Goal: Information Seeking & Learning: Learn about a topic

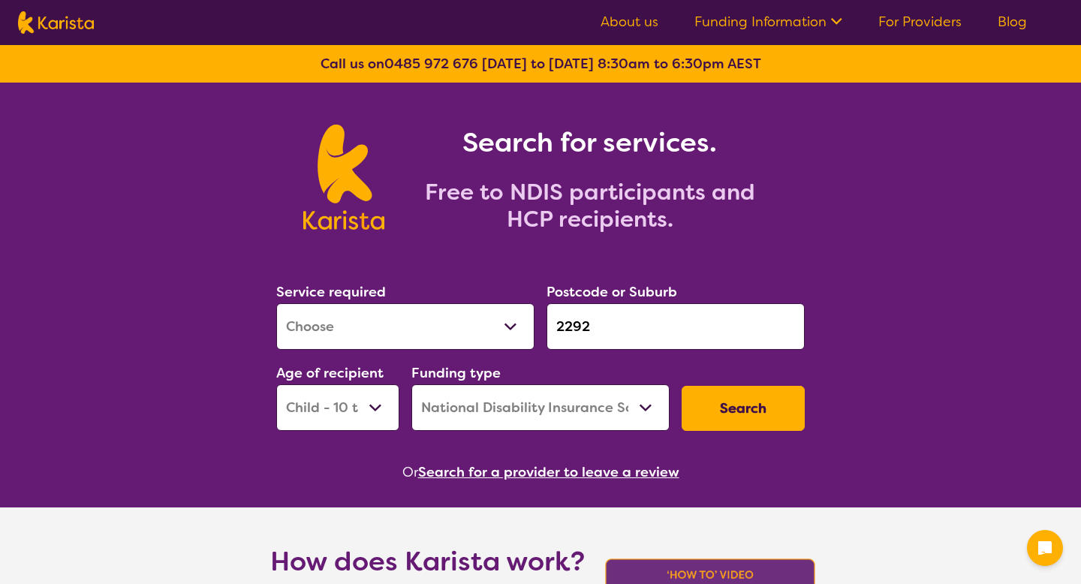
select select "[MEDICAL_DATA]"
select select "CH"
select select "NDIS"
click at [438, 331] on select "Allied Health Assistant Assessment ([MEDICAL_DATA] or [MEDICAL_DATA]) Behaviour…" at bounding box center [405, 326] width 258 height 47
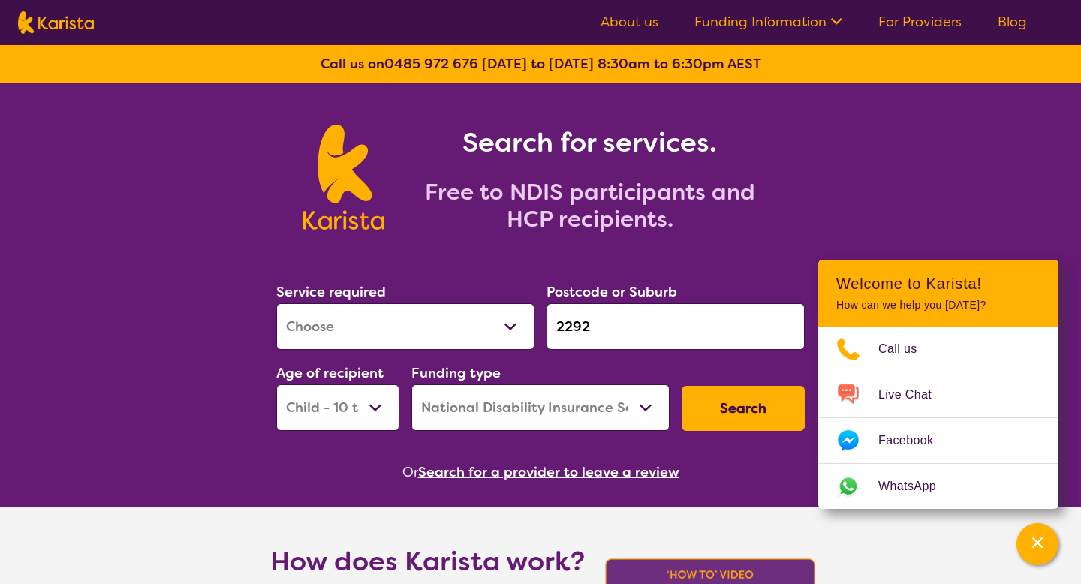
select select "NDIS Plan management"
click at [276, 303] on select "Allied Health Assistant Assessment ([MEDICAL_DATA] or [MEDICAL_DATA]) Behaviour…" at bounding box center [405, 326] width 258 height 47
click at [722, 411] on button "Search" at bounding box center [743, 408] width 123 height 45
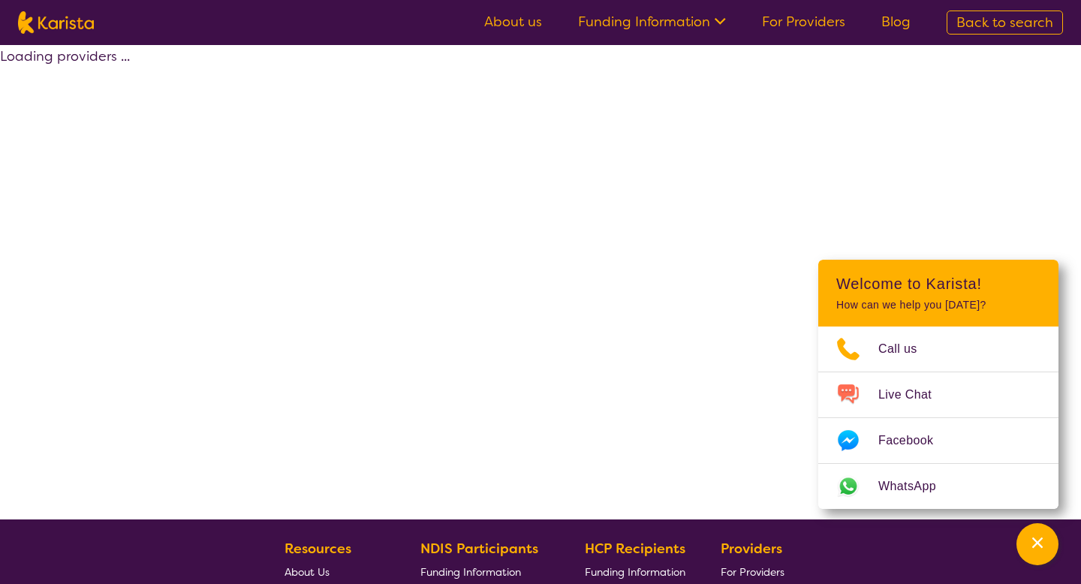
select select "by_score"
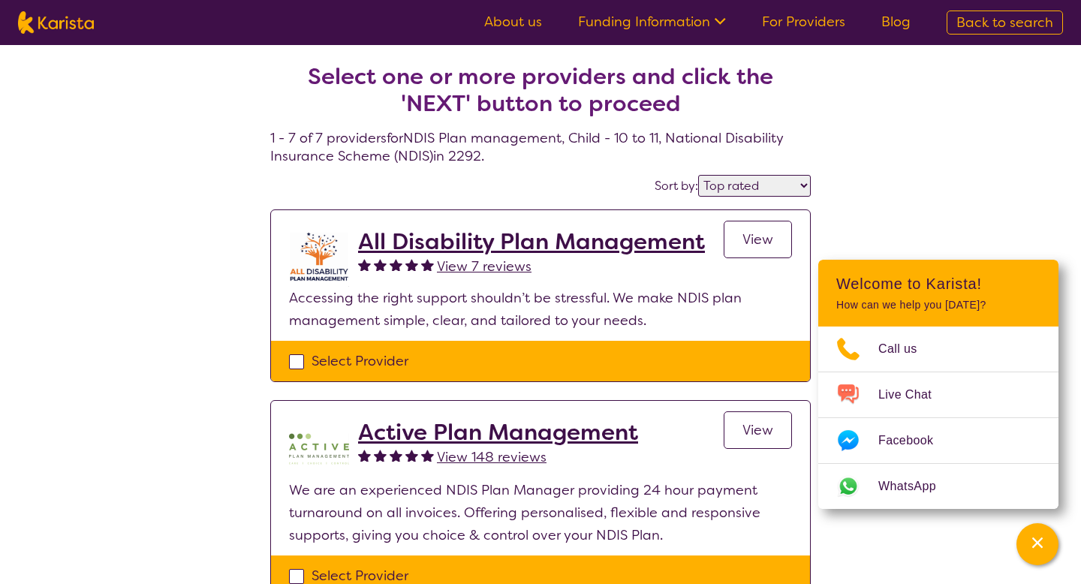
scroll to position [33, 0]
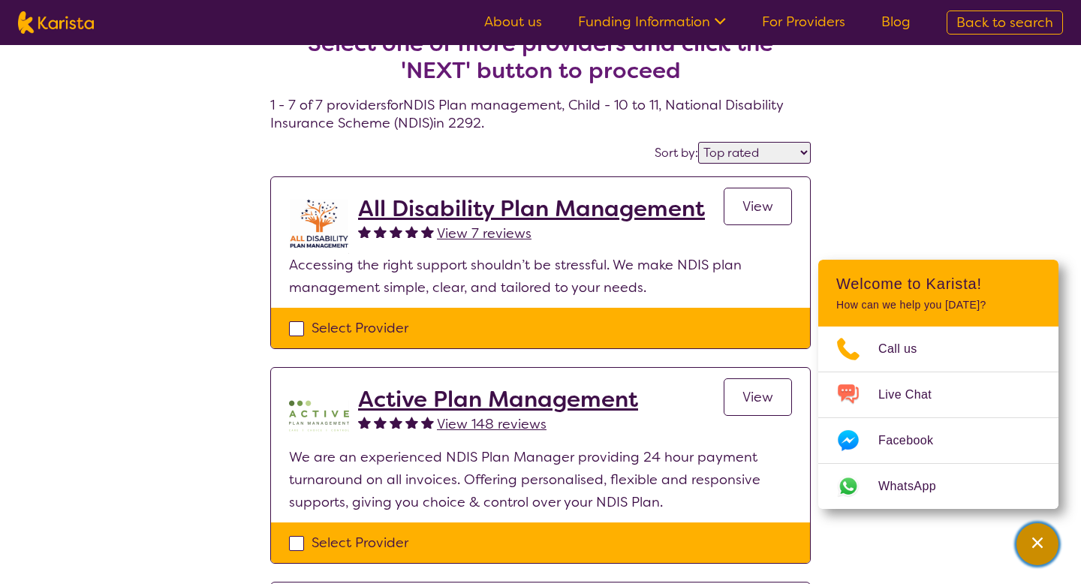
click at [1032, 540] on icon "Channel Menu" at bounding box center [1037, 542] width 15 height 15
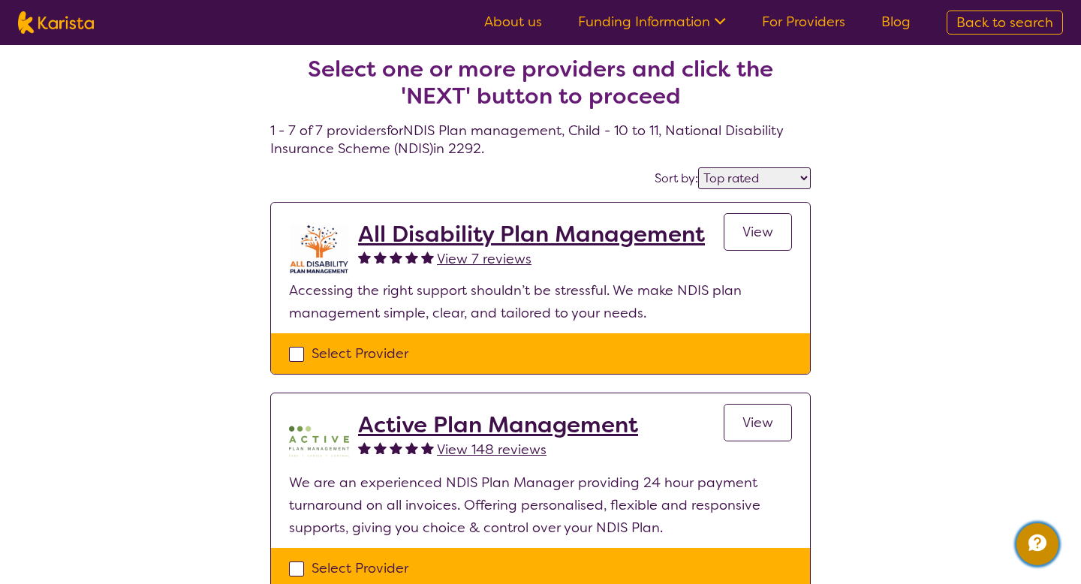
scroll to position [4, 0]
